Goal: Task Accomplishment & Management: Manage account settings

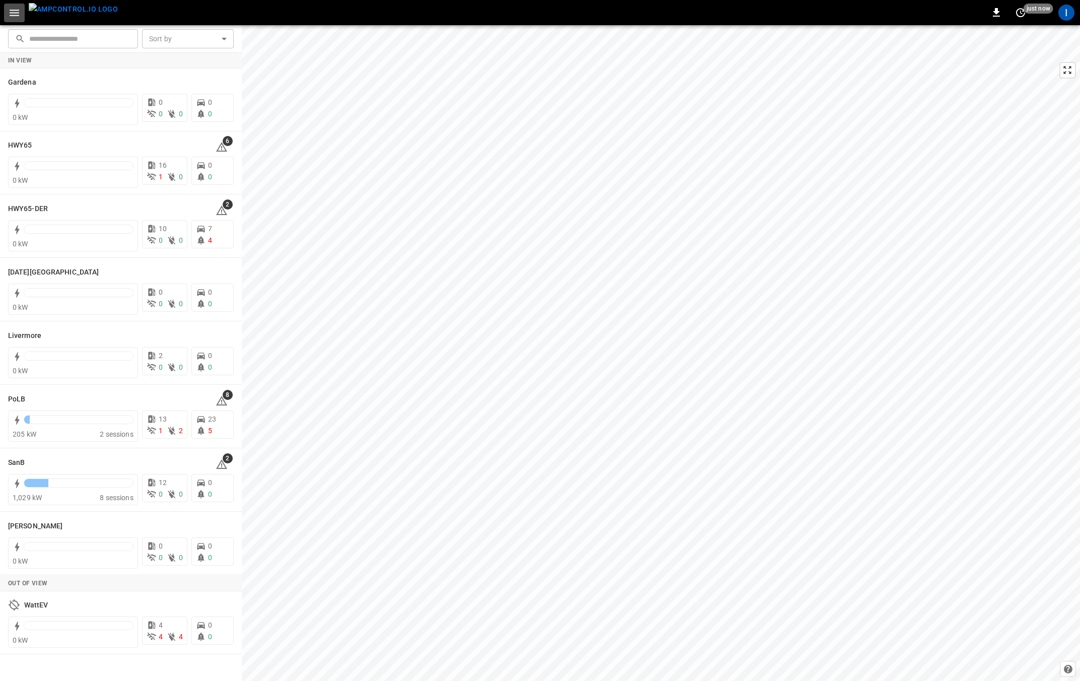
drag, startPoint x: 14, startPoint y: 13, endPoint x: 15, endPoint y: 20, distance: 6.6
click at [14, 13] on icon "button" at bounding box center [14, 13] width 13 height 13
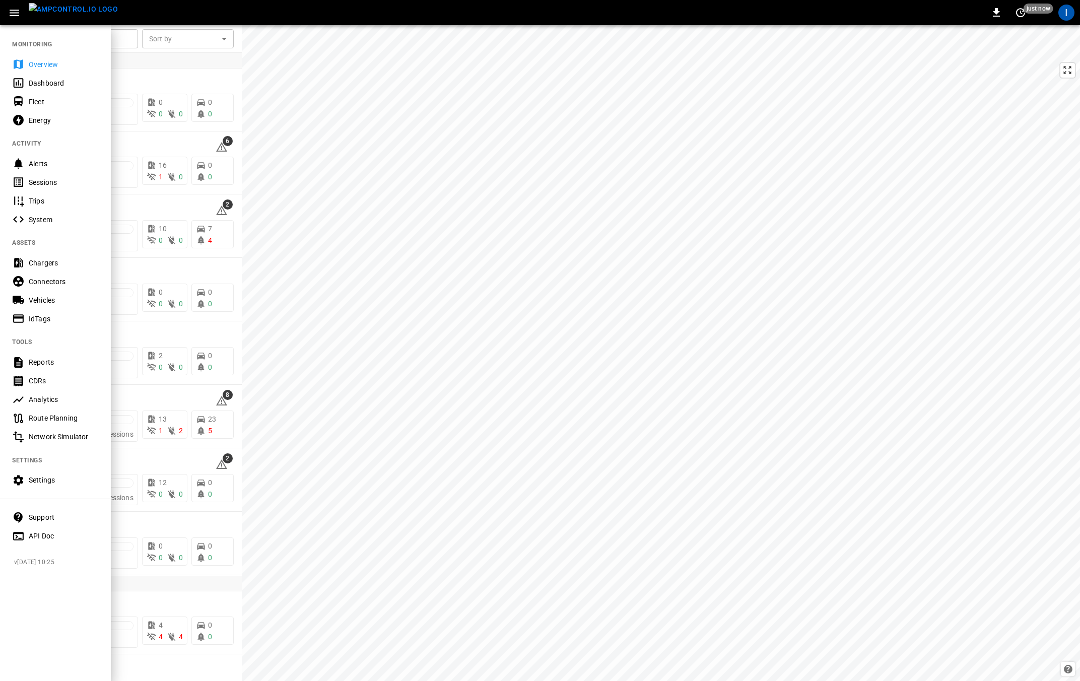
click at [53, 479] on div "Settings" at bounding box center [64, 480] width 70 height 10
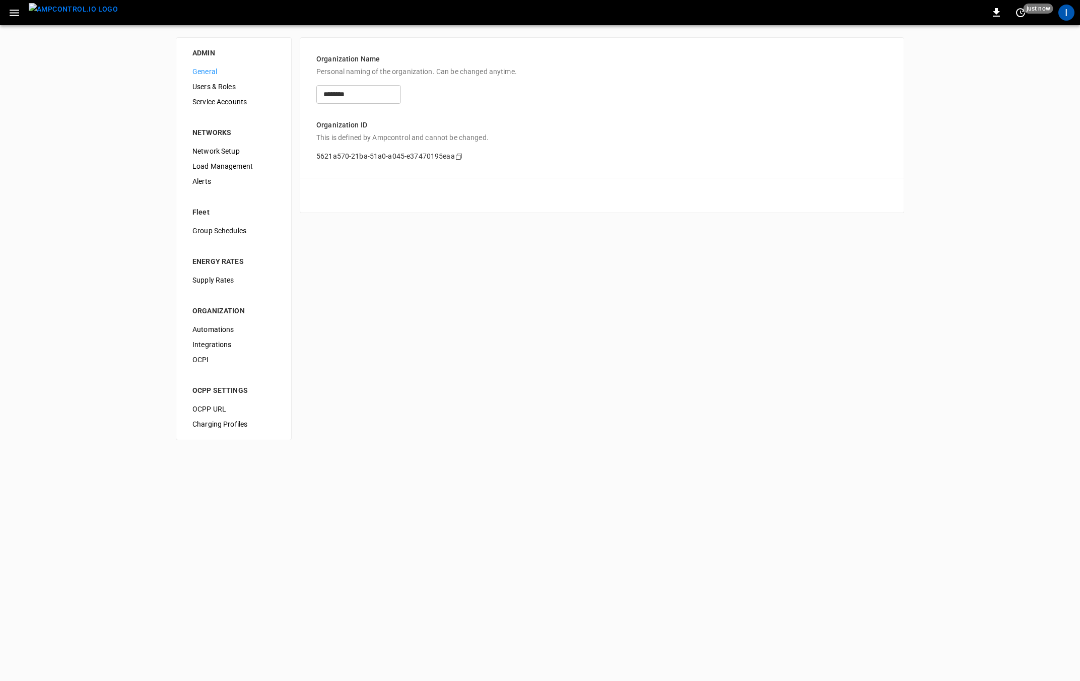
click at [224, 97] on span "Service Accounts" at bounding box center [233, 102] width 83 height 11
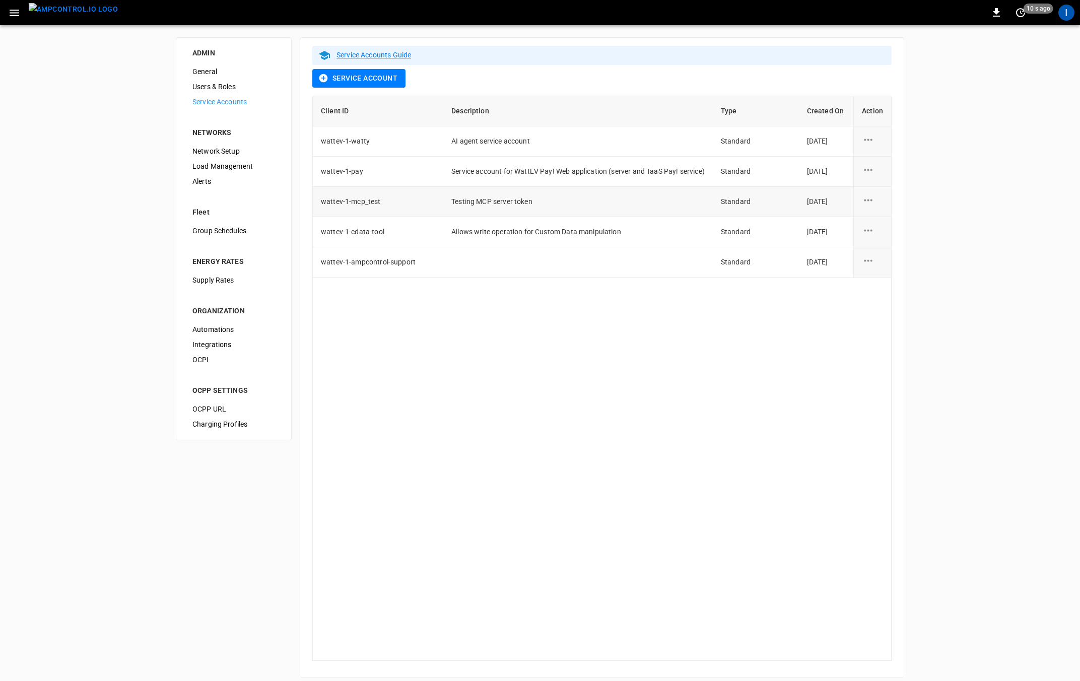
click at [867, 198] on icon "service account action options" at bounding box center [868, 200] width 13 height 13
click at [881, 208] on li "Edit" at bounding box center [899, 205] width 74 height 17
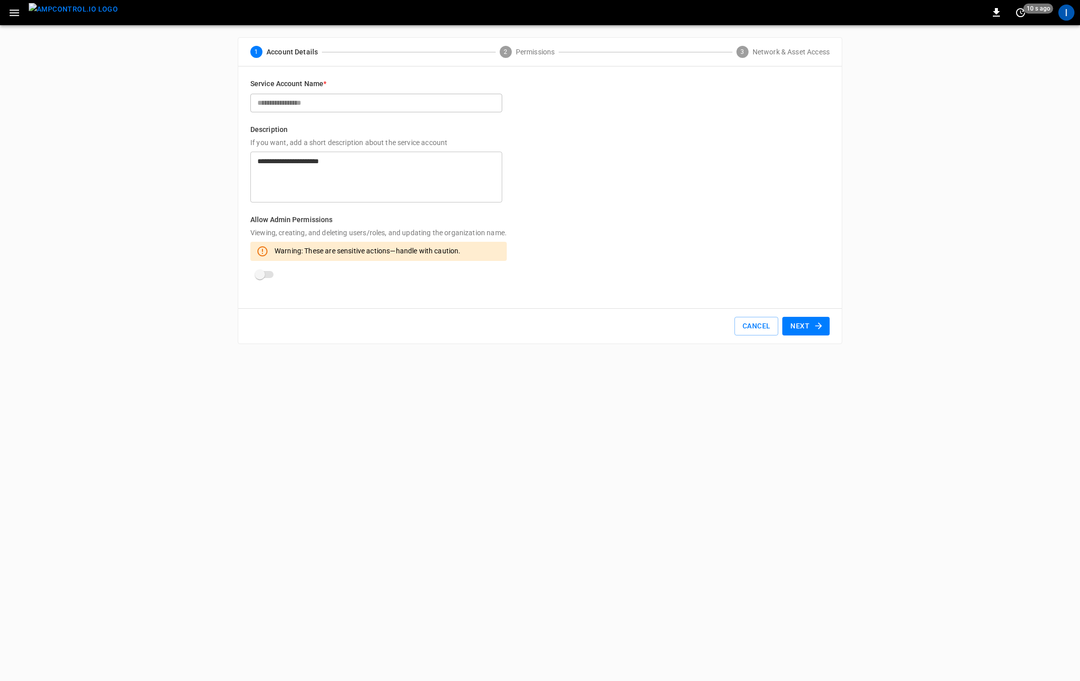
click at [542, 54] on span "Permissions" at bounding box center [535, 52] width 39 height 10
click at [814, 323] on icon "button" at bounding box center [819, 326] width 10 height 10
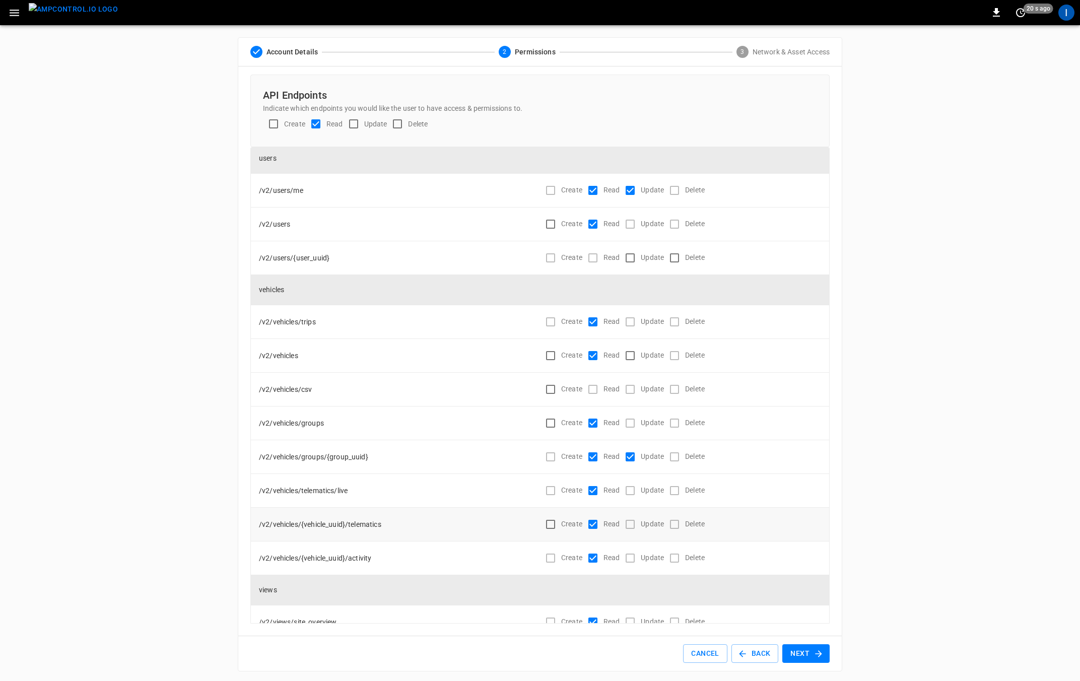
scroll to position [5865, 0]
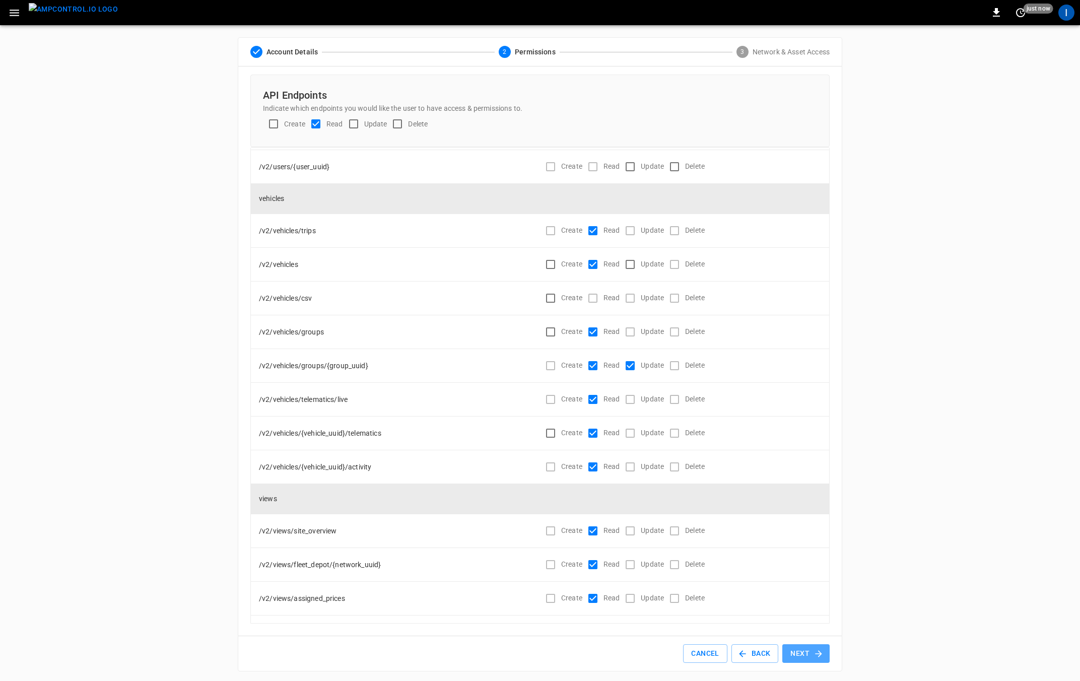
click at [810, 654] on button "Next" at bounding box center [805, 653] width 47 height 19
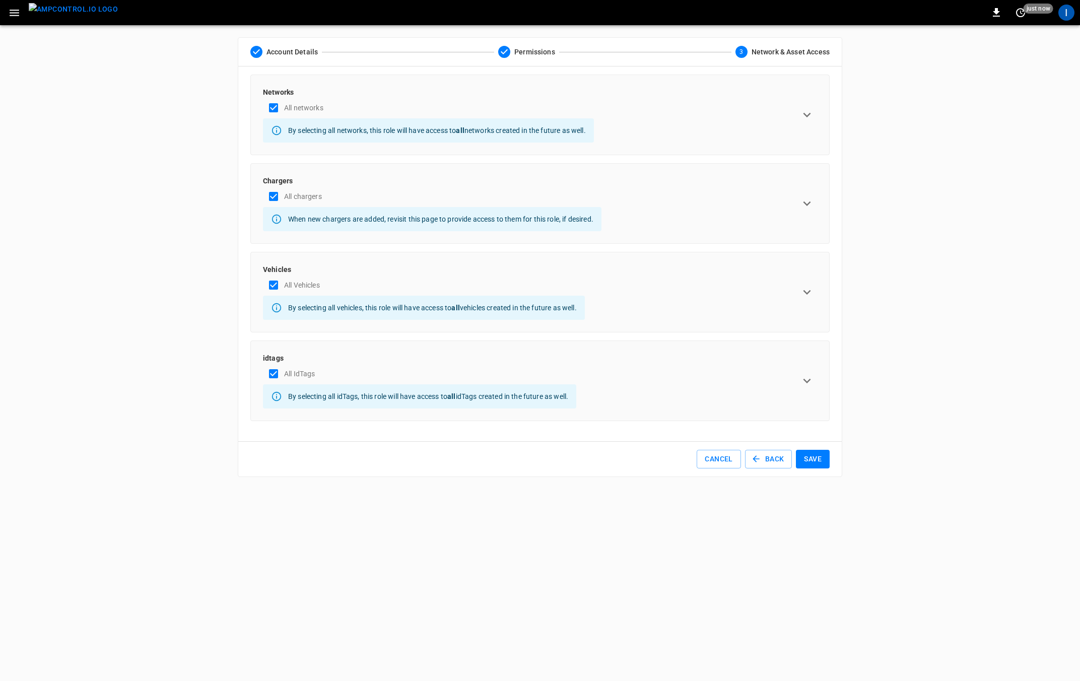
click at [806, 292] on icon "expand row" at bounding box center [806, 292] width 15 height 15
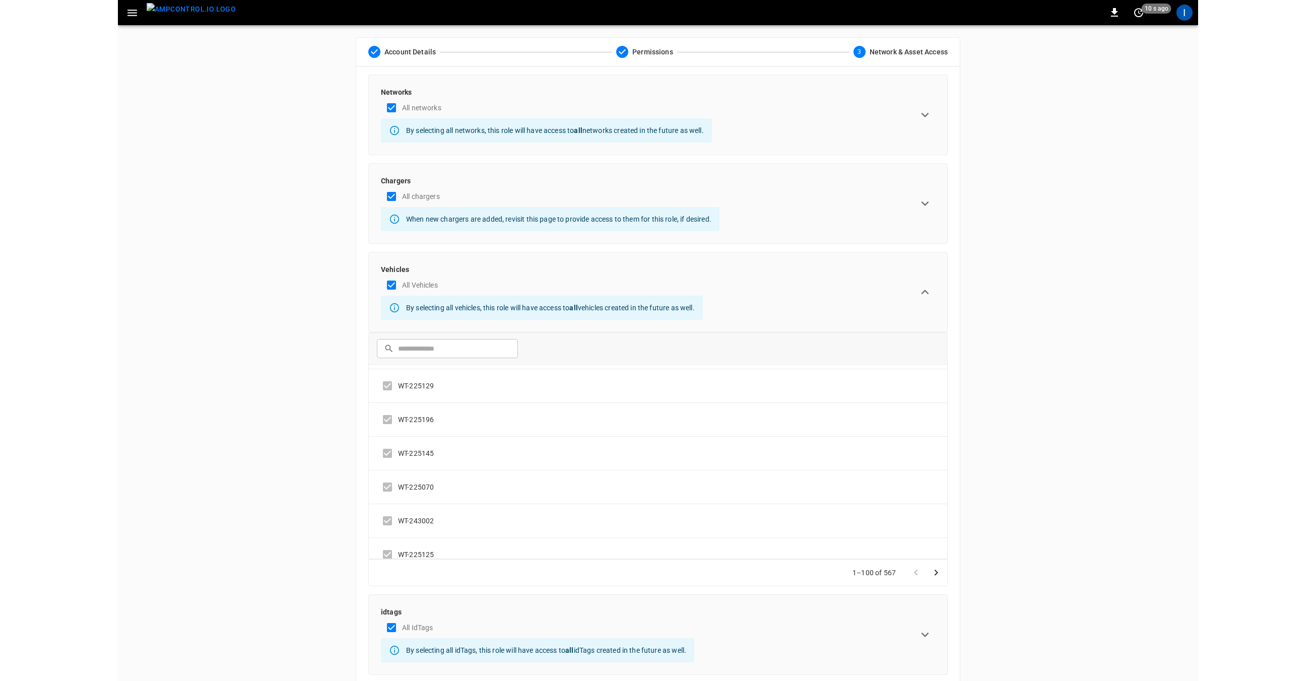
scroll to position [0, 0]
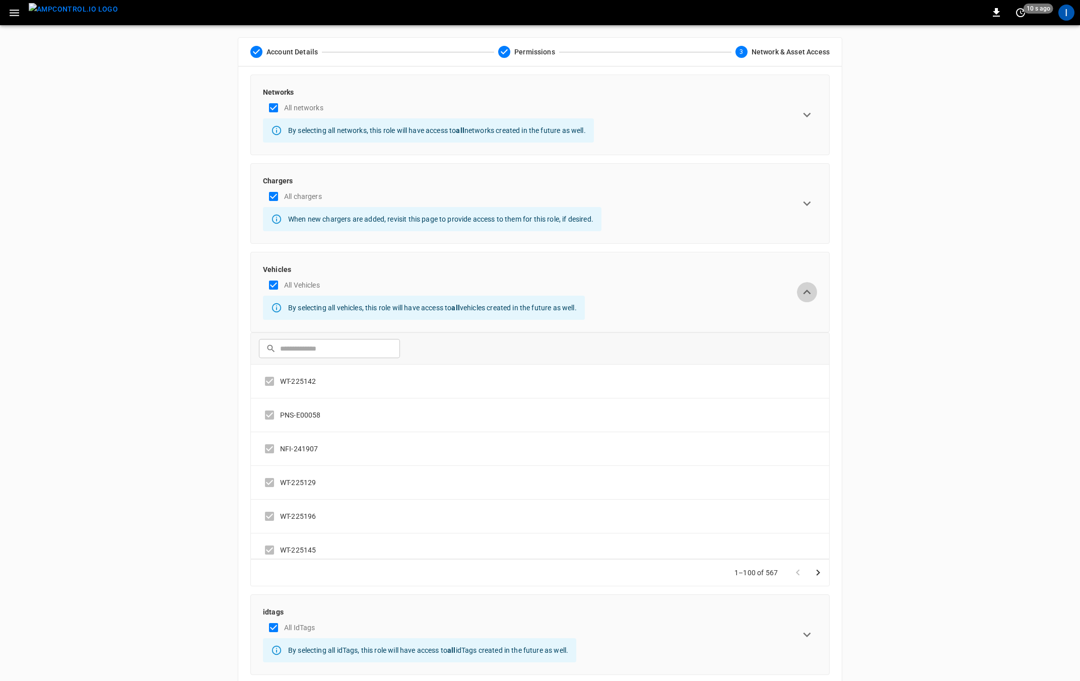
click at [810, 293] on icon "expand row" at bounding box center [806, 292] width 15 height 15
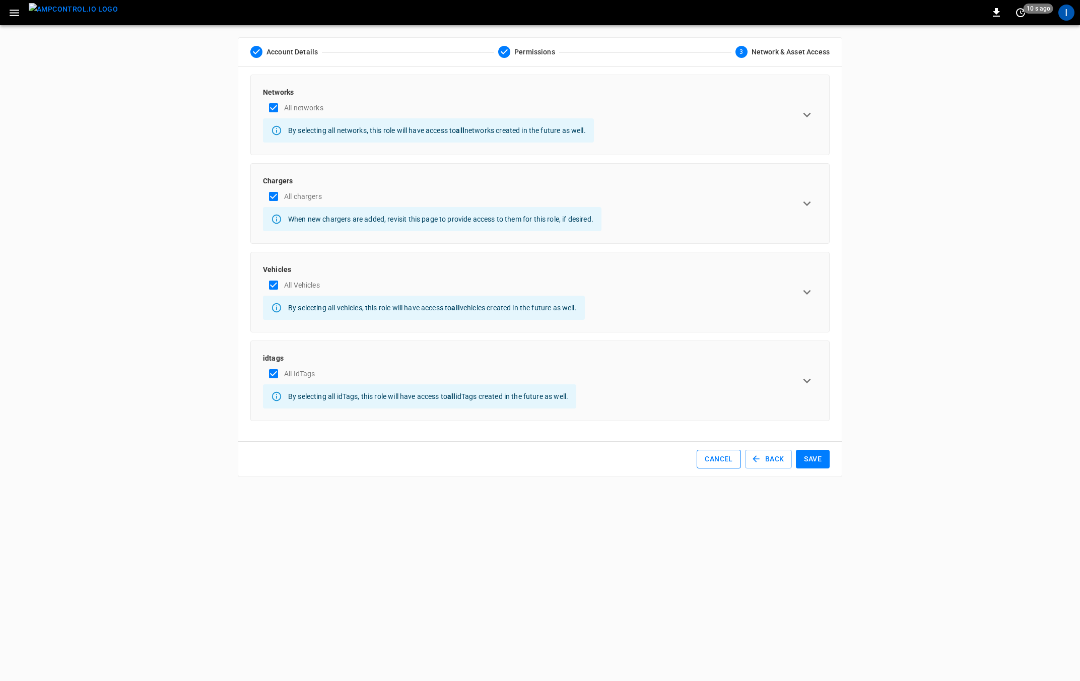
click at [711, 459] on button "Cancel" at bounding box center [719, 459] width 44 height 19
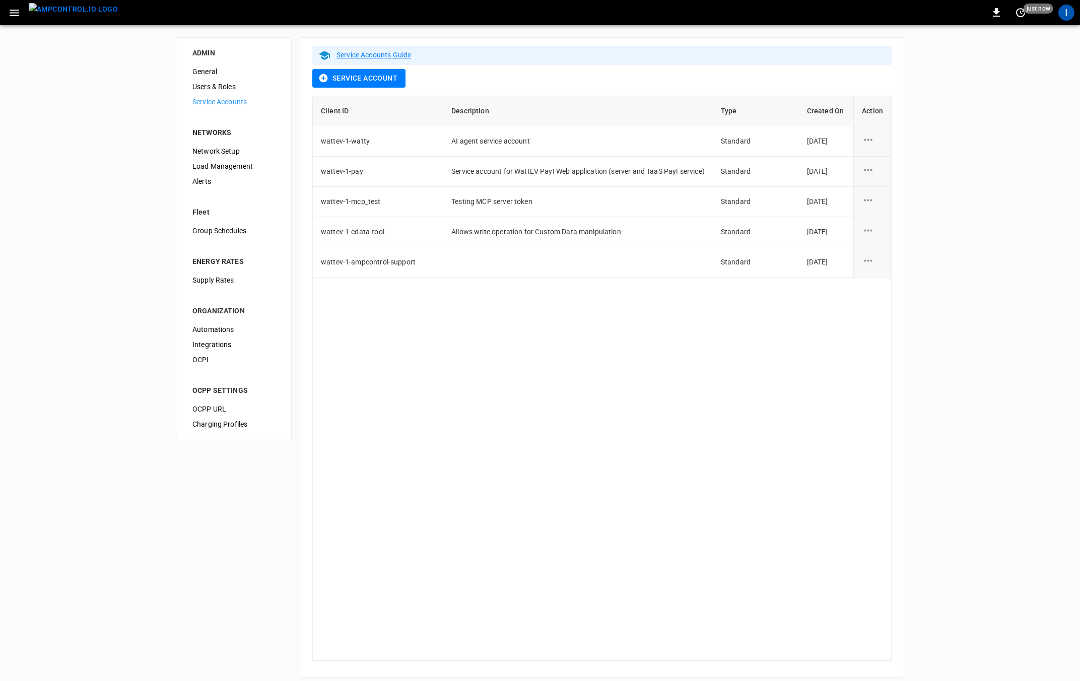
click at [372, 52] on link "Service Accounts Guide" at bounding box center [374, 55] width 75 height 8
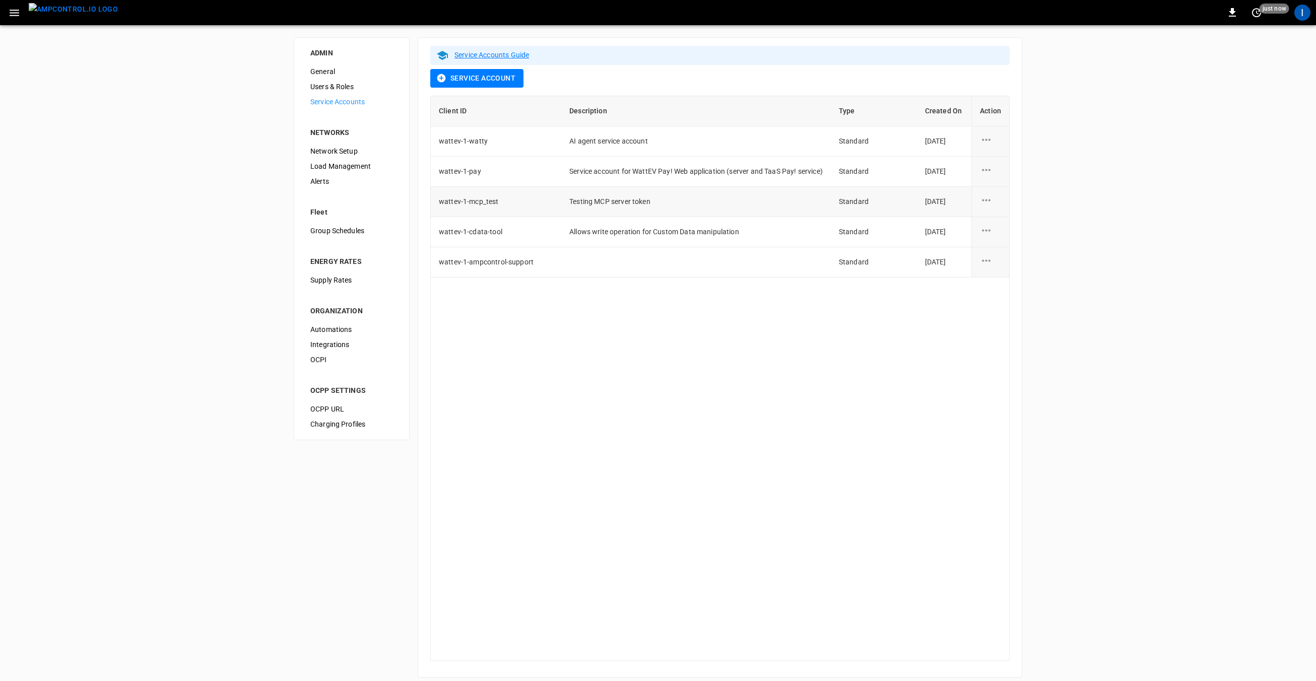
click at [987, 200] on icon "service account action options" at bounding box center [986, 200] width 9 height 2
click at [998, 209] on li "Edit" at bounding box center [1017, 205] width 74 height 17
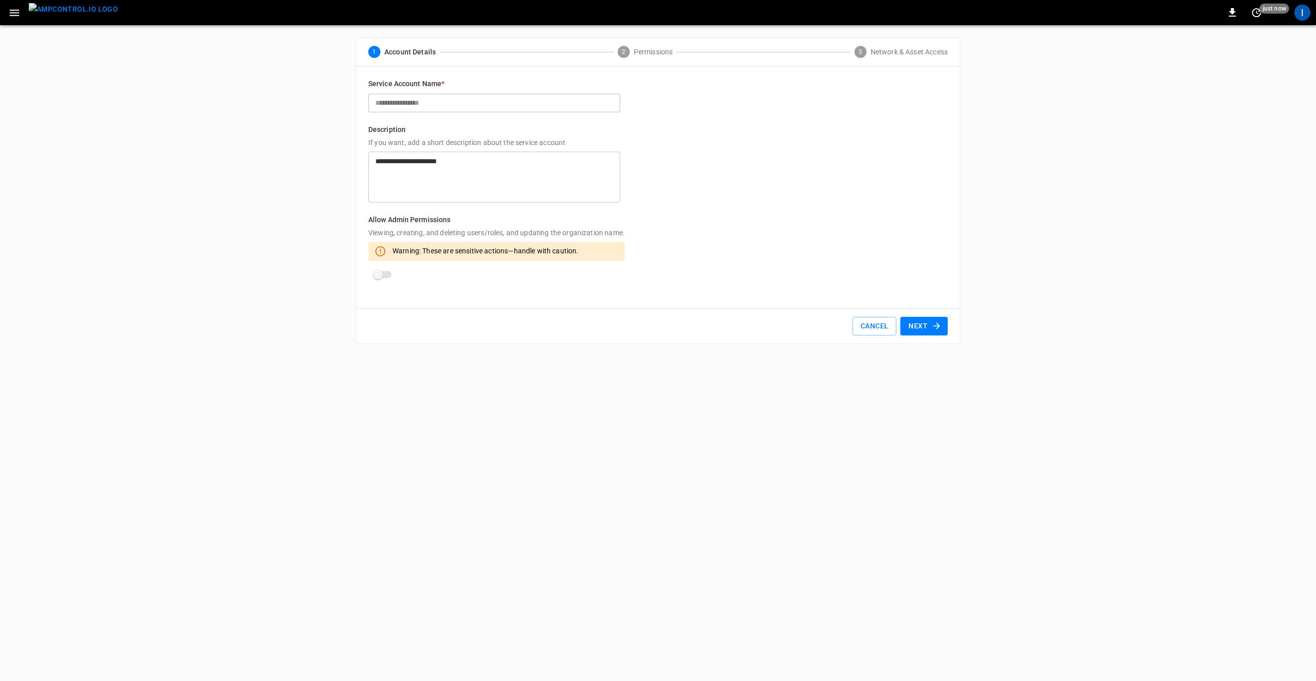
click at [662, 52] on span "Permissions" at bounding box center [653, 52] width 39 height 10
click at [653, 52] on span "Permissions" at bounding box center [653, 52] width 39 height 10
click at [926, 329] on button "Next" at bounding box center [923, 326] width 47 height 19
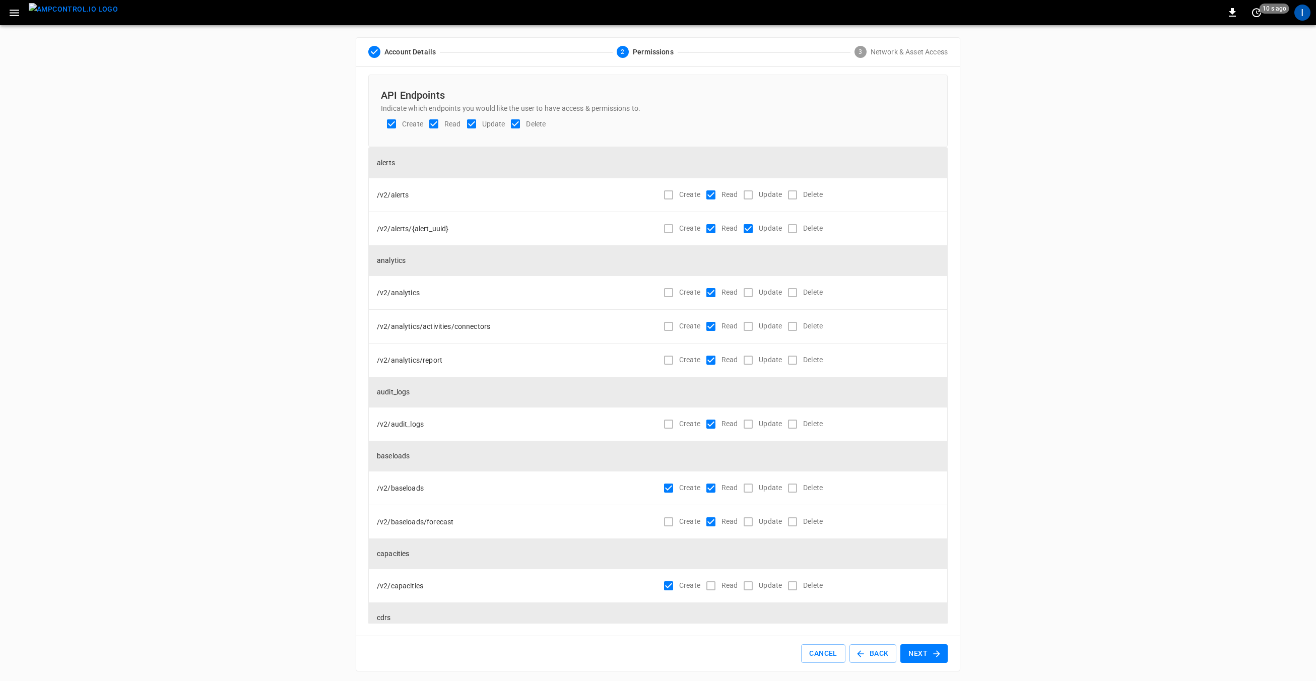
click at [924, 324] on div "Create Read Update Delete" at bounding box center [798, 326] width 281 height 21
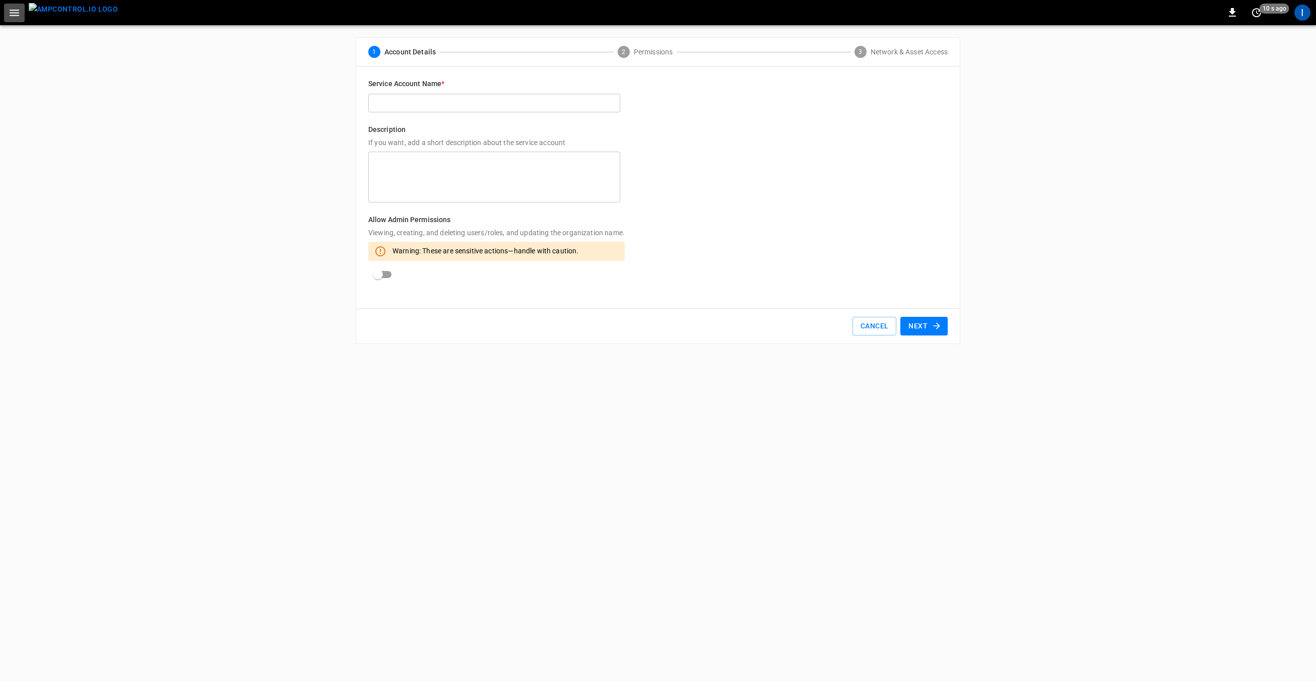
drag, startPoint x: 24, startPoint y: 9, endPoint x: 26, endPoint y: 20, distance: 11.3
click at [24, 10] on button "button" at bounding box center [14, 13] width 21 height 19
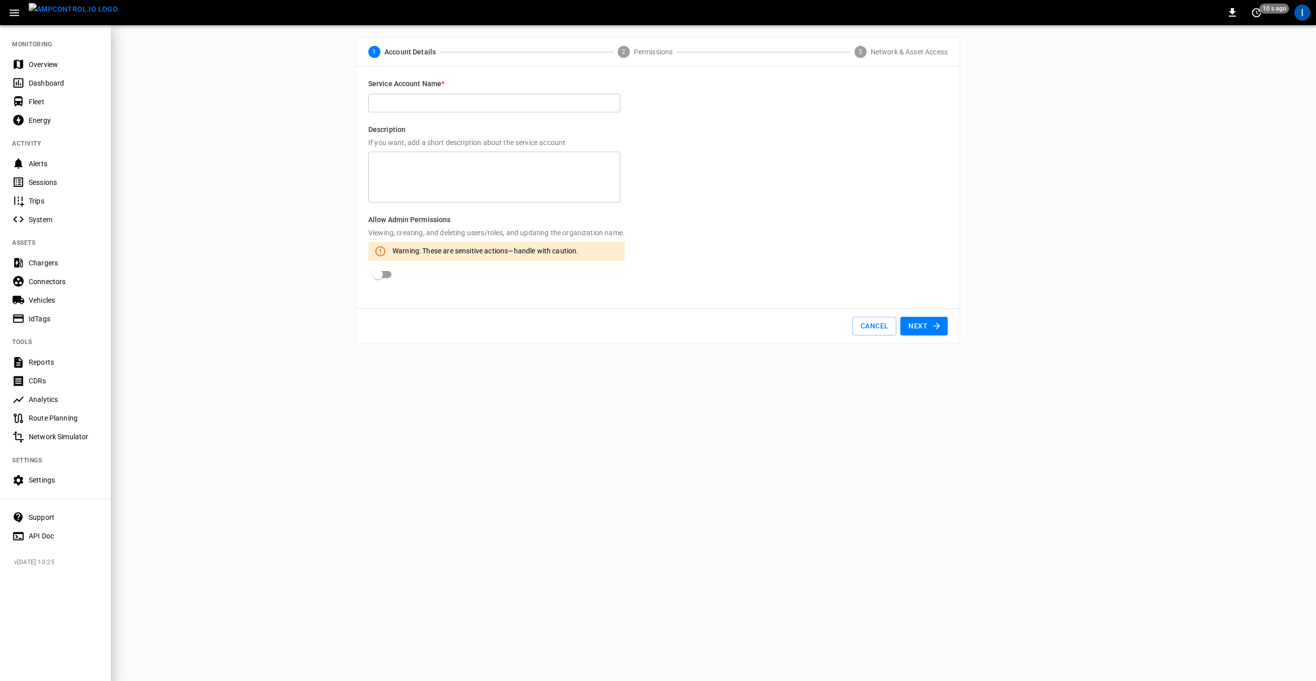
click at [56, 267] on div "Chargers" at bounding box center [64, 263] width 70 height 10
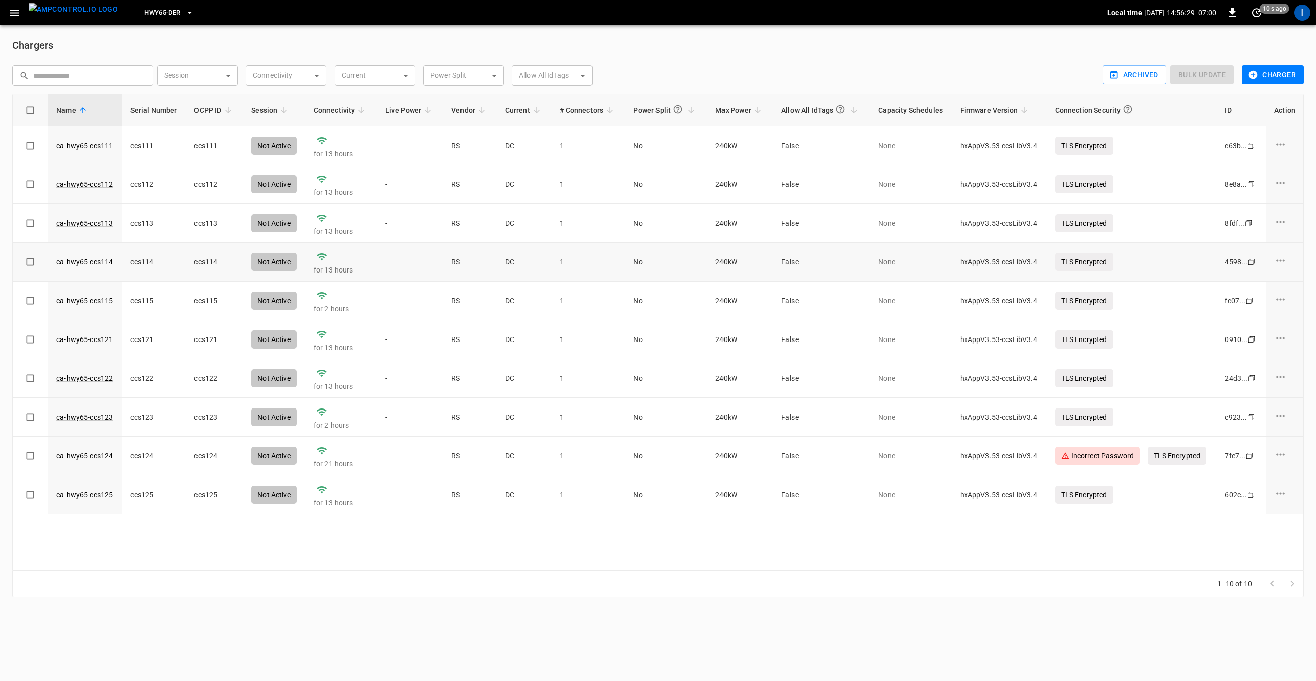
click at [145, 262] on td "ccs114" at bounding box center [154, 262] width 64 height 39
click at [76, 262] on link "ca-hwy65-ccs114" at bounding box center [84, 262] width 60 height 14
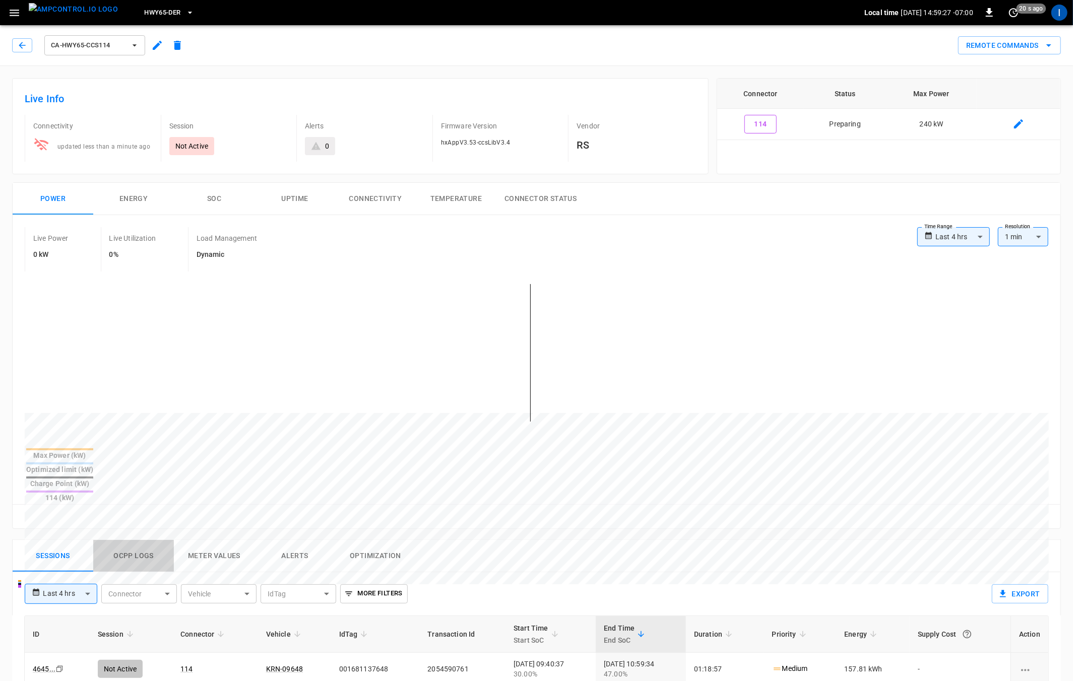
drag, startPoint x: 127, startPoint y: 521, endPoint x: 261, endPoint y: 507, distance: 135.2
click at [127, 540] on button "Ocpp logs" at bounding box center [133, 556] width 81 height 32
